Goal: Task Accomplishment & Management: Manage account settings

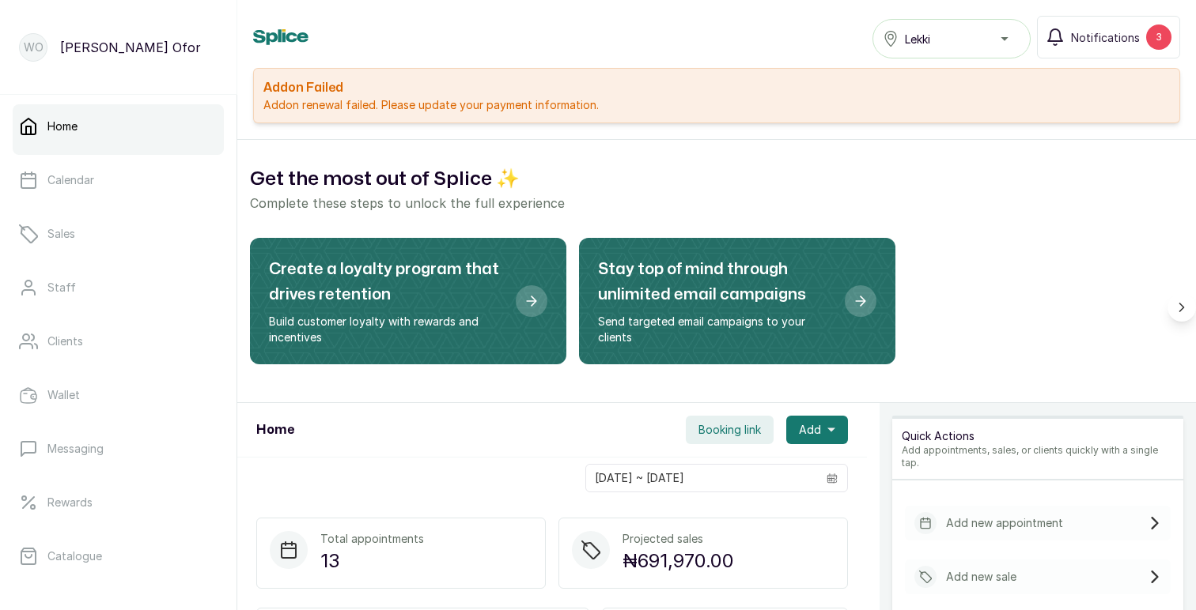
click at [503, 106] on p "Addon renewal failed. Please update your payment information." at bounding box center [716, 105] width 906 height 16
click at [308, 91] on h2 "Addon Failed" at bounding box center [716, 87] width 906 height 19
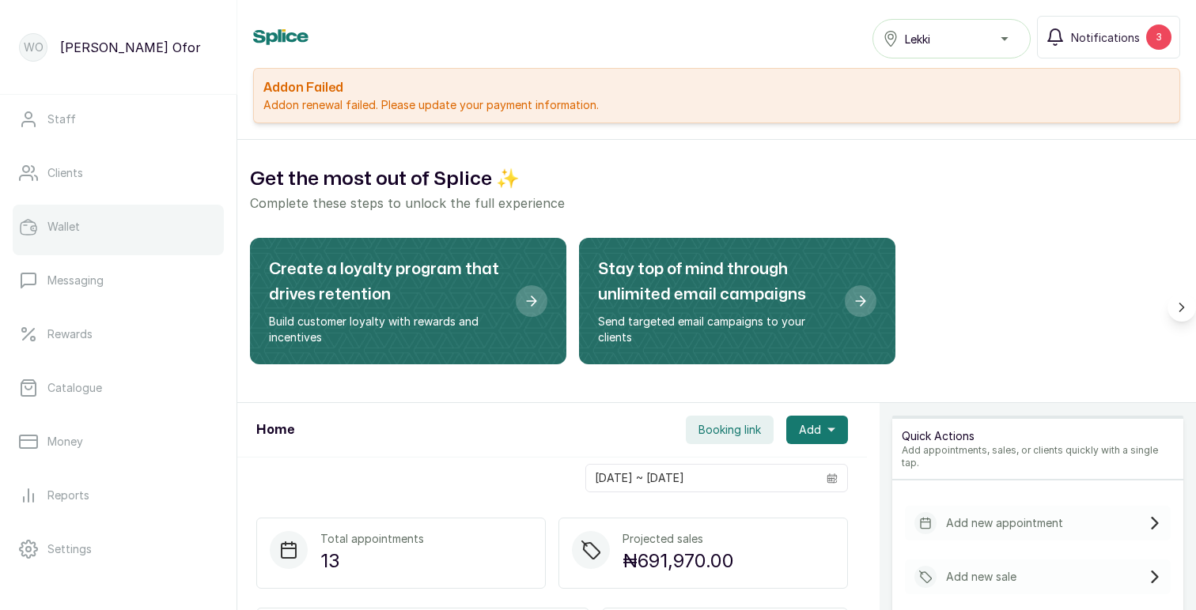
scroll to position [179, 0]
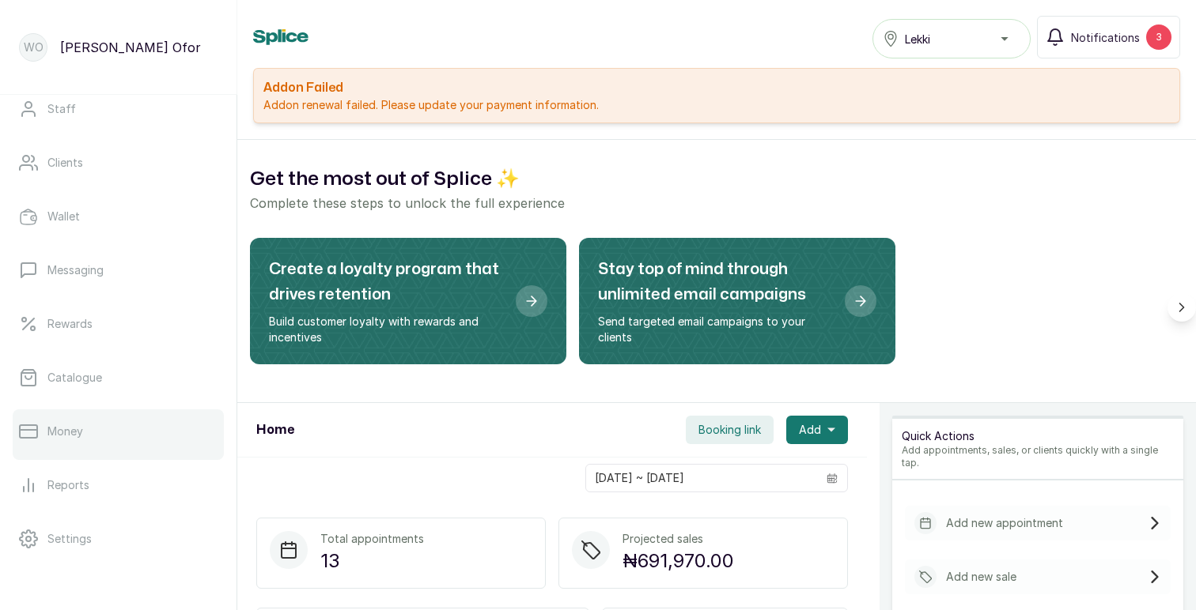
click at [63, 435] on p "Money" at bounding box center [65, 432] width 36 height 16
